Goal: Transaction & Acquisition: Subscribe to service/newsletter

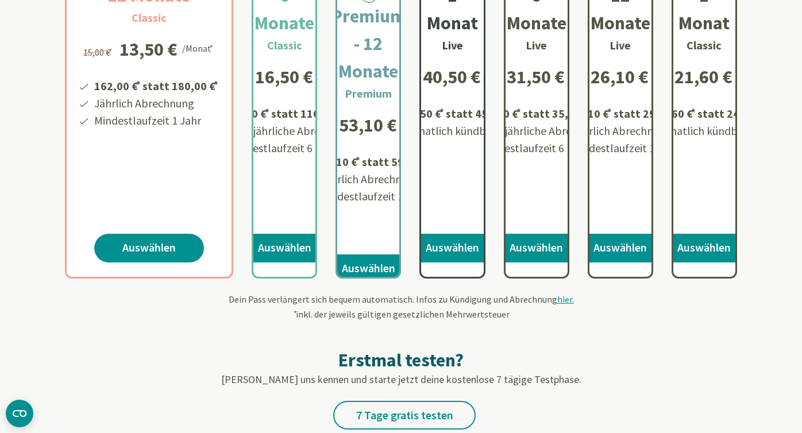
scroll to position [298, 0]
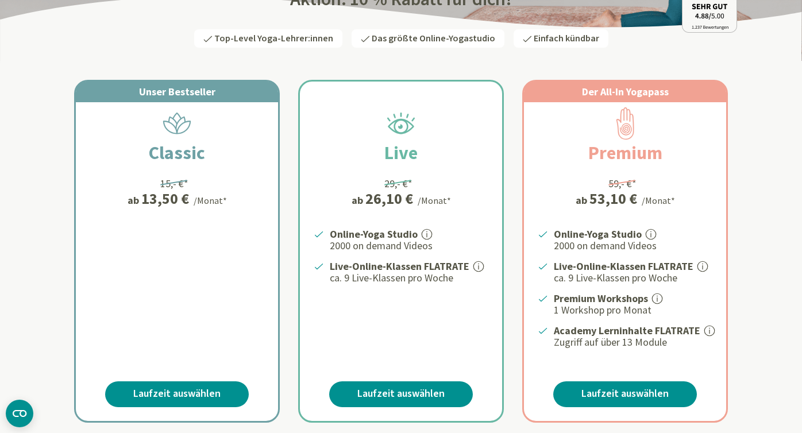
scroll to position [161, 0]
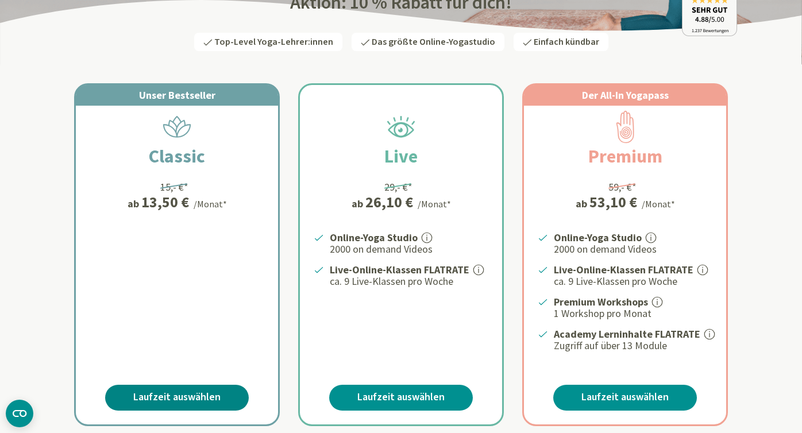
click at [195, 394] on link "Laufzeit auswählen" at bounding box center [177, 398] width 144 height 26
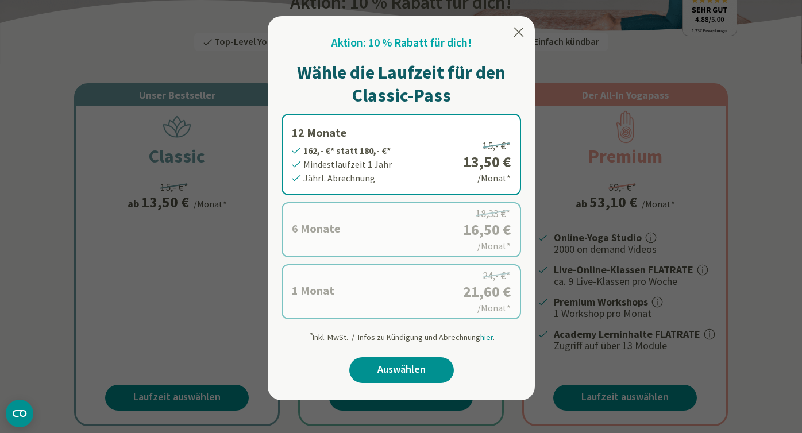
click at [516, 34] on icon at bounding box center [519, 32] width 10 height 9
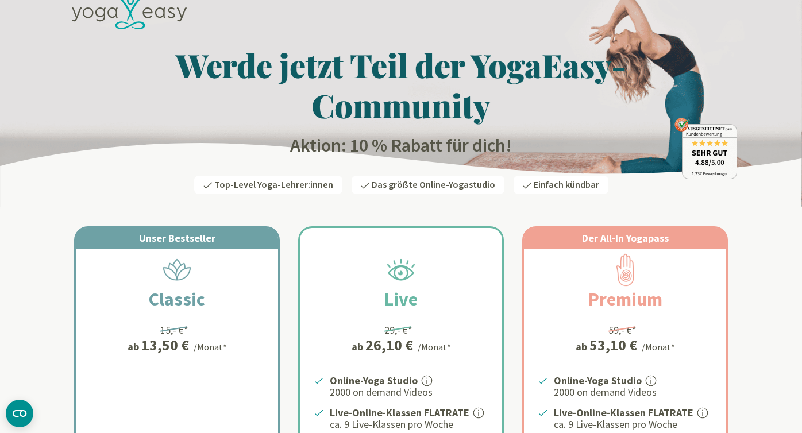
scroll to position [0, 0]
